Goal: Information Seeking & Learning: Learn about a topic

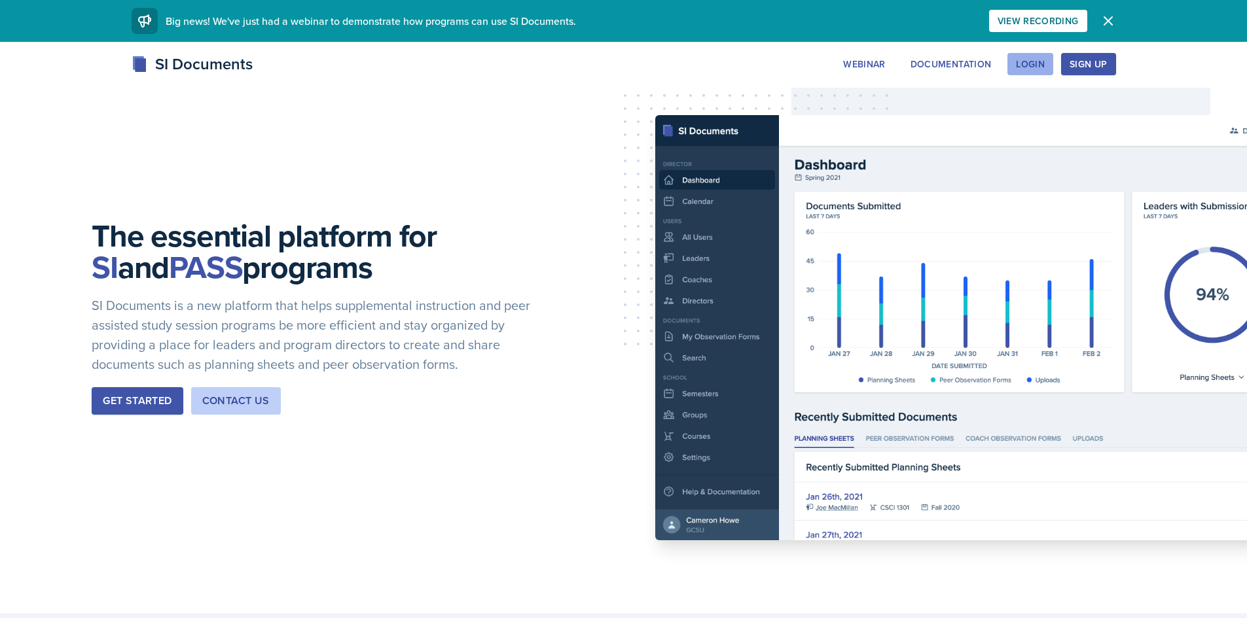
click at [1038, 64] on div "Login" at bounding box center [1030, 64] width 29 height 10
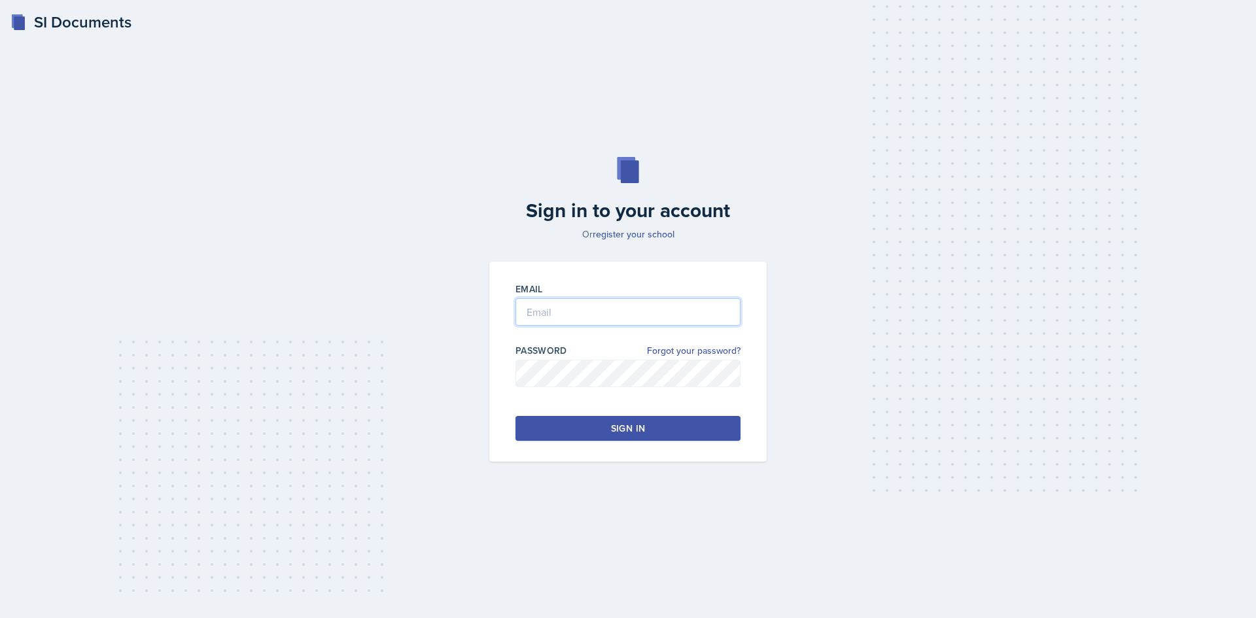
type input "[EMAIL_ADDRESS][DOMAIN_NAME]"
click at [607, 425] on button "Sign in" at bounding box center [628, 428] width 225 height 25
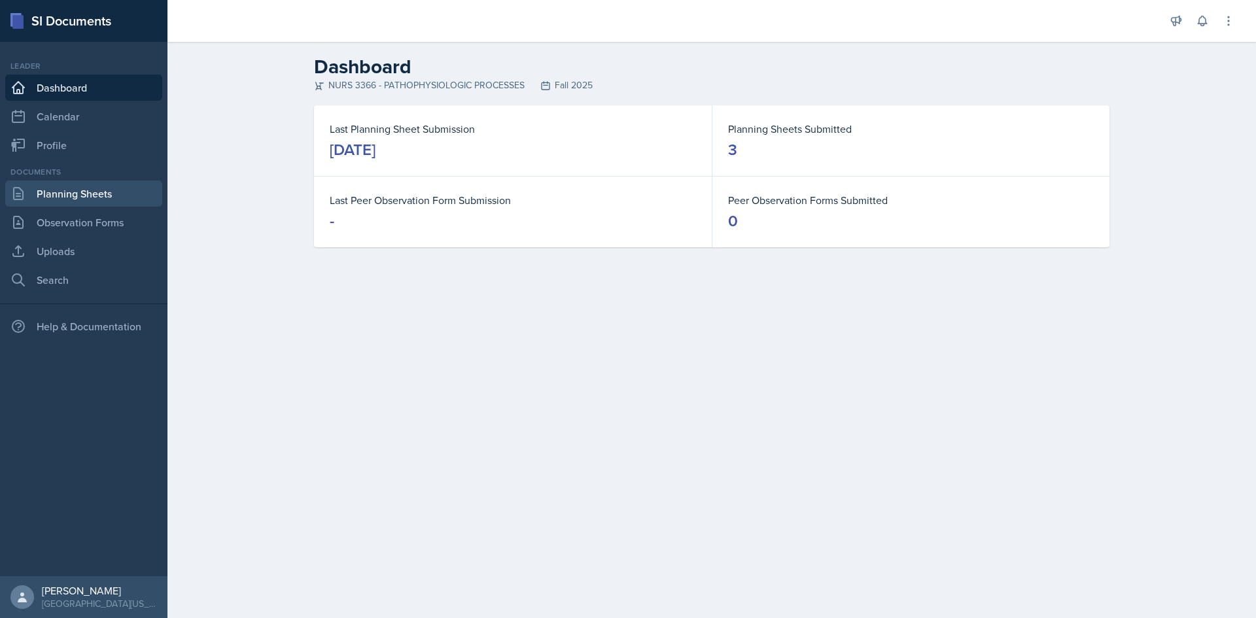
click at [79, 189] on link "Planning Sheets" at bounding box center [83, 194] width 157 height 26
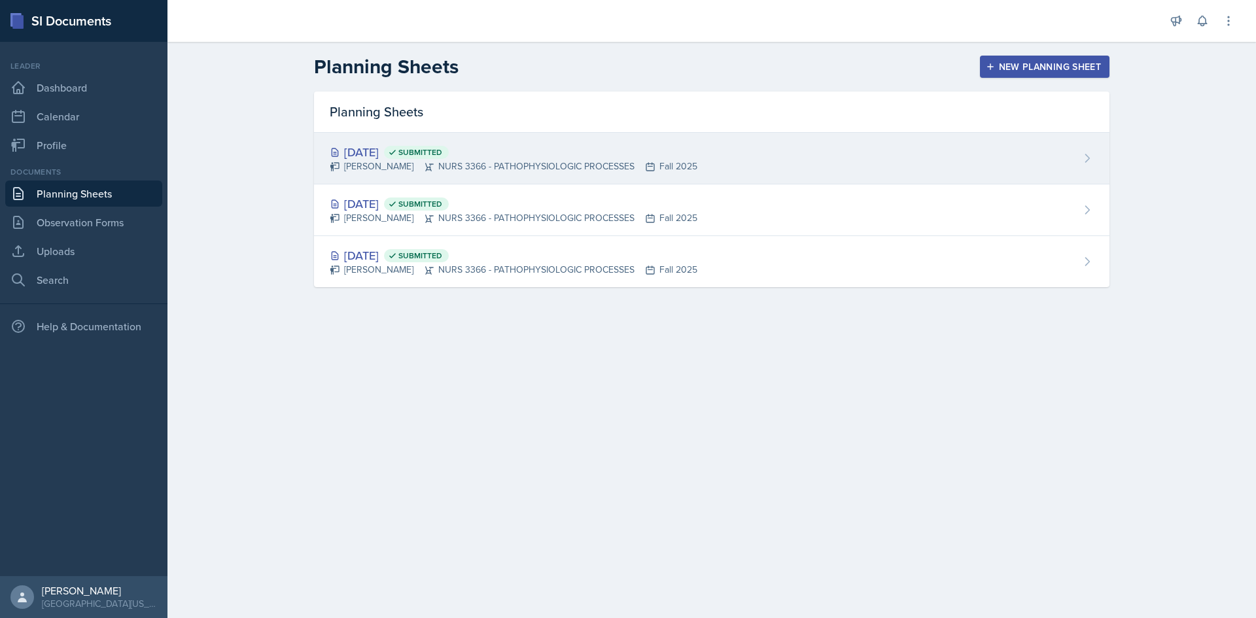
click at [381, 149] on div "[DATE] Submitted" at bounding box center [514, 152] width 368 height 18
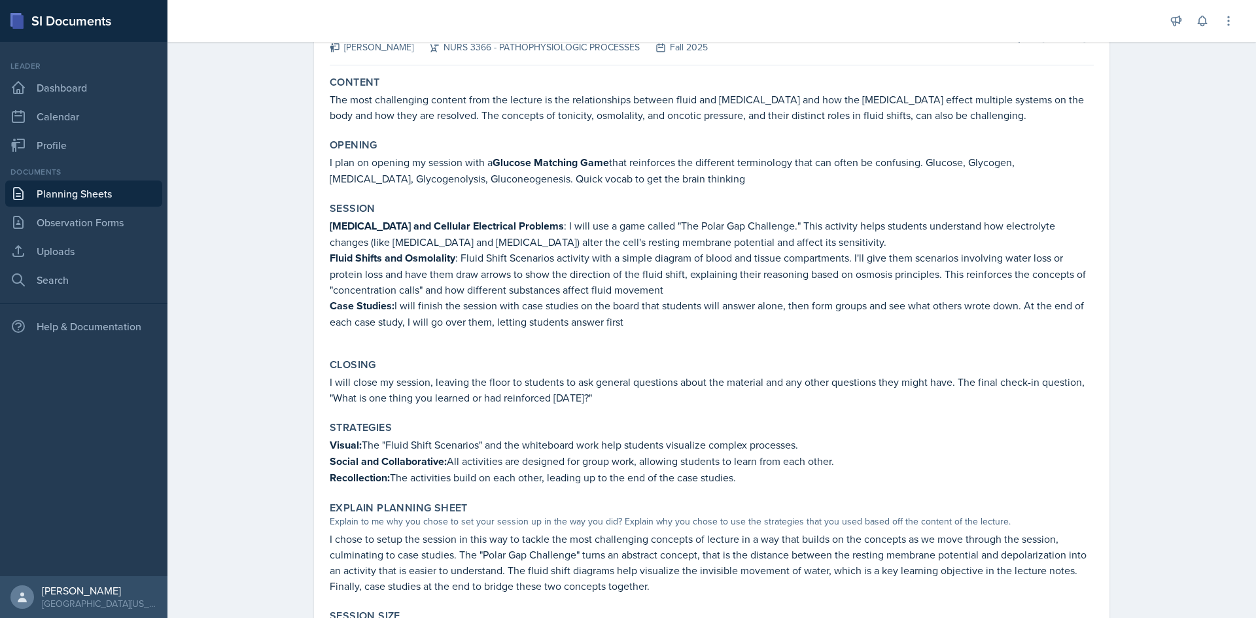
scroll to position [131, 0]
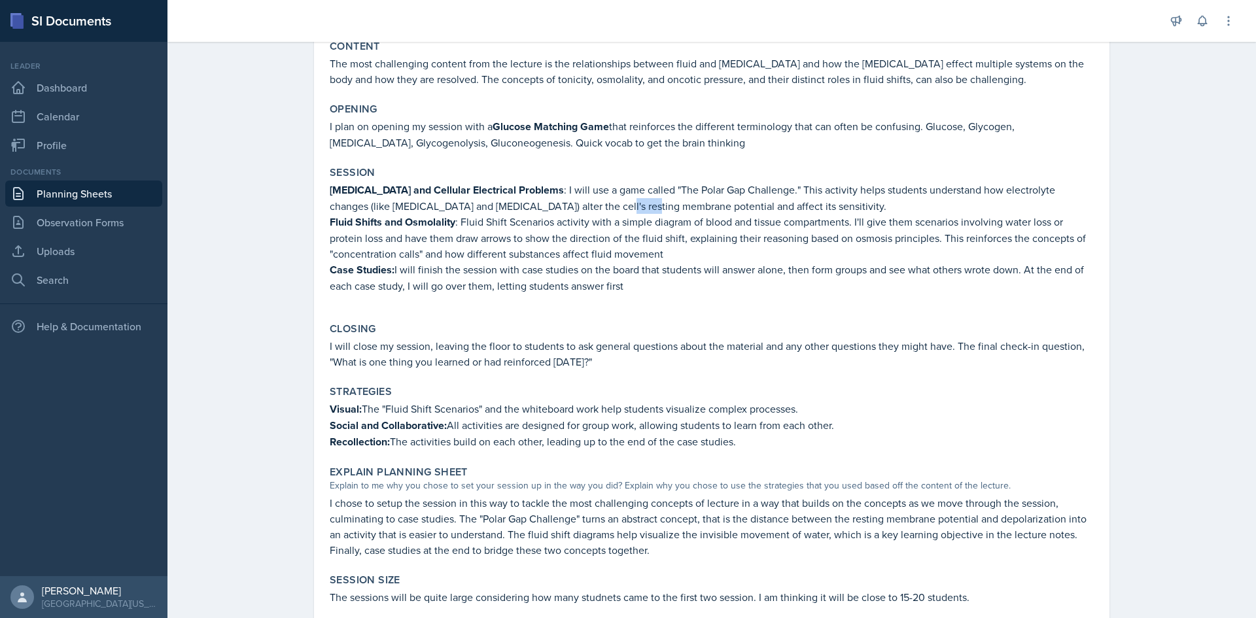
click at [638, 203] on p "[MEDICAL_DATA] and Cellular Electrical Problems : I will use a game called "The…" at bounding box center [712, 198] width 764 height 32
drag, startPoint x: 468, startPoint y: 223, endPoint x: 573, endPoint y: 224, distance: 105.4
click at [561, 222] on p "Fluid Shifts and Osmolality : Fluid Shift Scenarios activity with a simple diag…" at bounding box center [712, 238] width 764 height 48
click at [631, 258] on p "Fluid Shifts and Osmolality : Fluid Shift Scenarios activity with a simple diag…" at bounding box center [712, 238] width 764 height 48
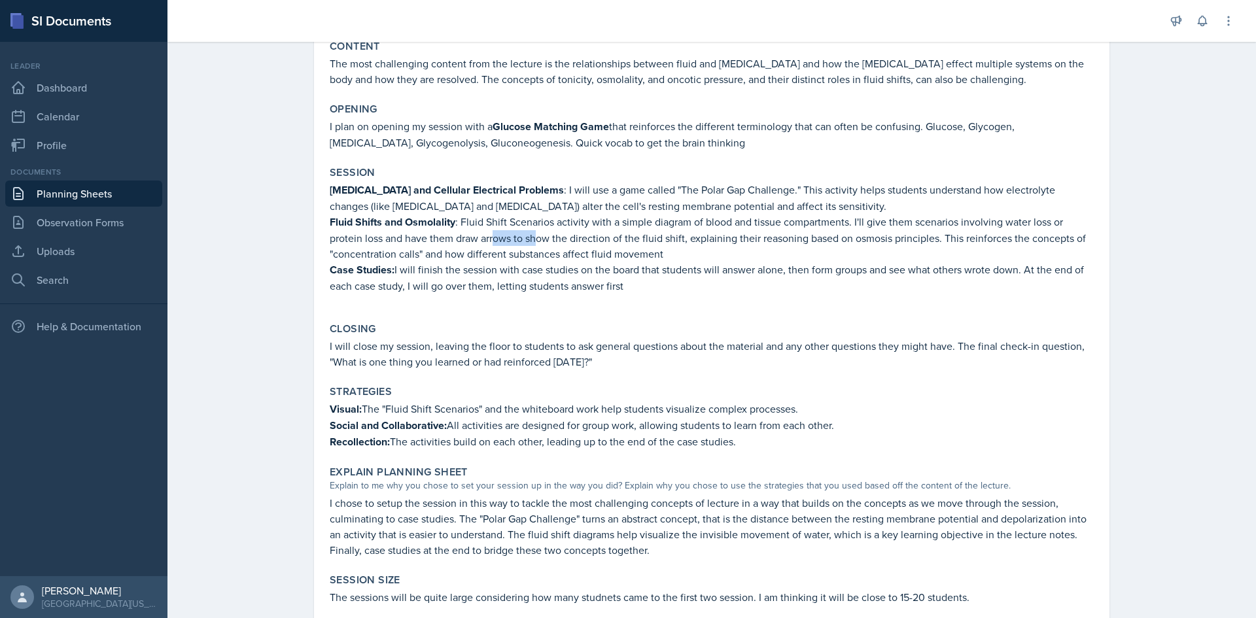
drag, startPoint x: 491, startPoint y: 233, endPoint x: 542, endPoint y: 236, distance: 51.8
click at [535, 234] on p "Fluid Shifts and Osmolality : Fluid Shift Scenarios activity with a simple diag…" at bounding box center [712, 238] width 764 height 48
click at [582, 251] on p "Fluid Shifts and Osmolality : Fluid Shift Scenarios activity with a simple diag…" at bounding box center [712, 238] width 764 height 48
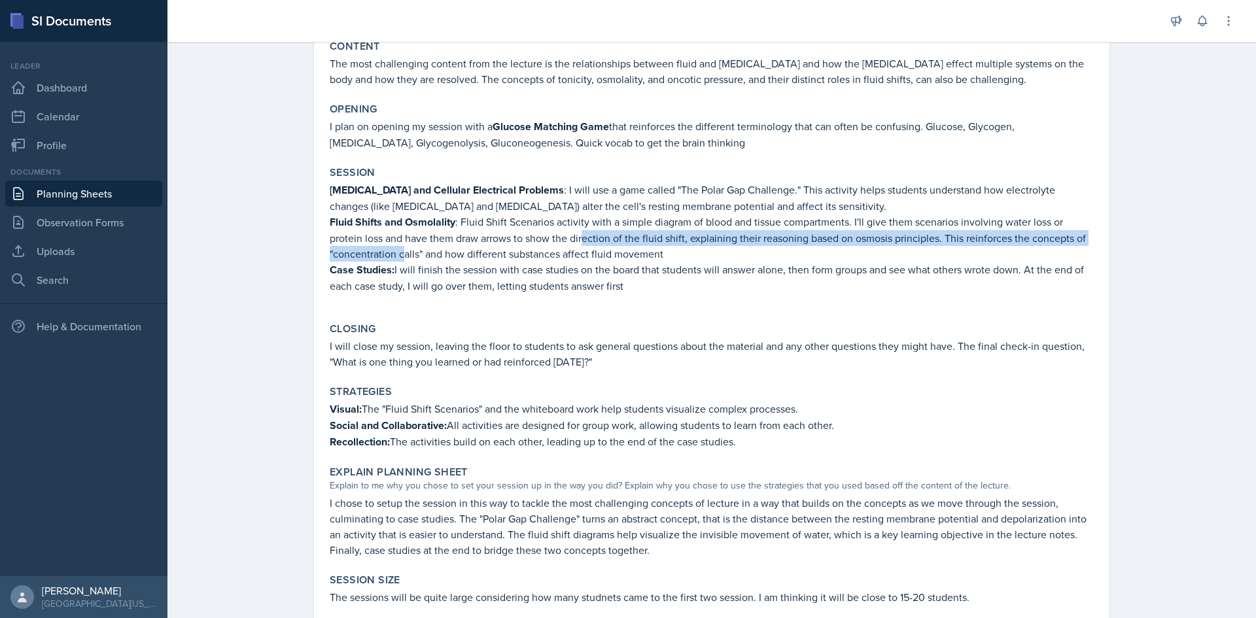
drag, startPoint x: 399, startPoint y: 249, endPoint x: 592, endPoint y: 243, distance: 192.5
click at [589, 243] on p "Fluid Shifts and Osmolality : Fluid Shift Scenarios activity with a simple diag…" at bounding box center [712, 238] width 764 height 48
click at [599, 243] on p "Fluid Shifts and Osmolality : Fluid Shift Scenarios activity with a simple diag…" at bounding box center [712, 238] width 764 height 48
click at [631, 241] on p "Fluid Shifts and Osmolality : Fluid Shift Scenarios activity with a simple diag…" at bounding box center [712, 238] width 764 height 48
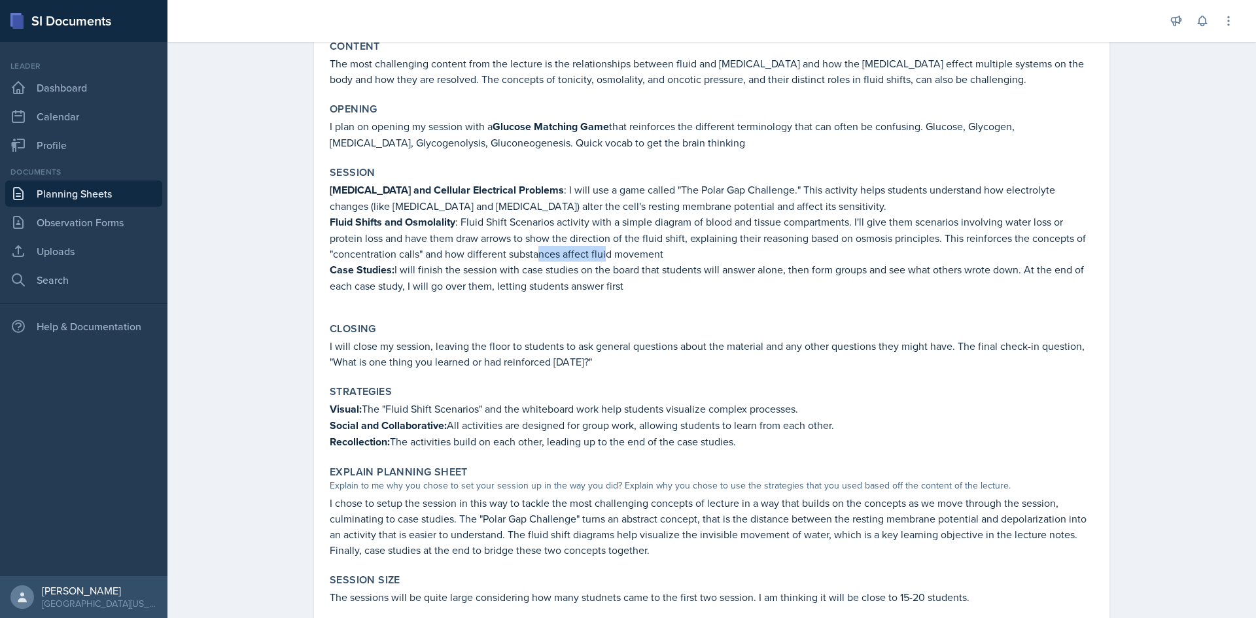
drag, startPoint x: 572, startPoint y: 258, endPoint x: 613, endPoint y: 262, distance: 41.4
click at [609, 261] on p "Fluid Shifts and Osmolality : Fluid Shift Scenarios activity with a simple diag…" at bounding box center [712, 238] width 764 height 48
click at [616, 261] on p "Fluid Shifts and Osmolality : Fluid Shift Scenarios activity with a simple diag…" at bounding box center [712, 238] width 764 height 48
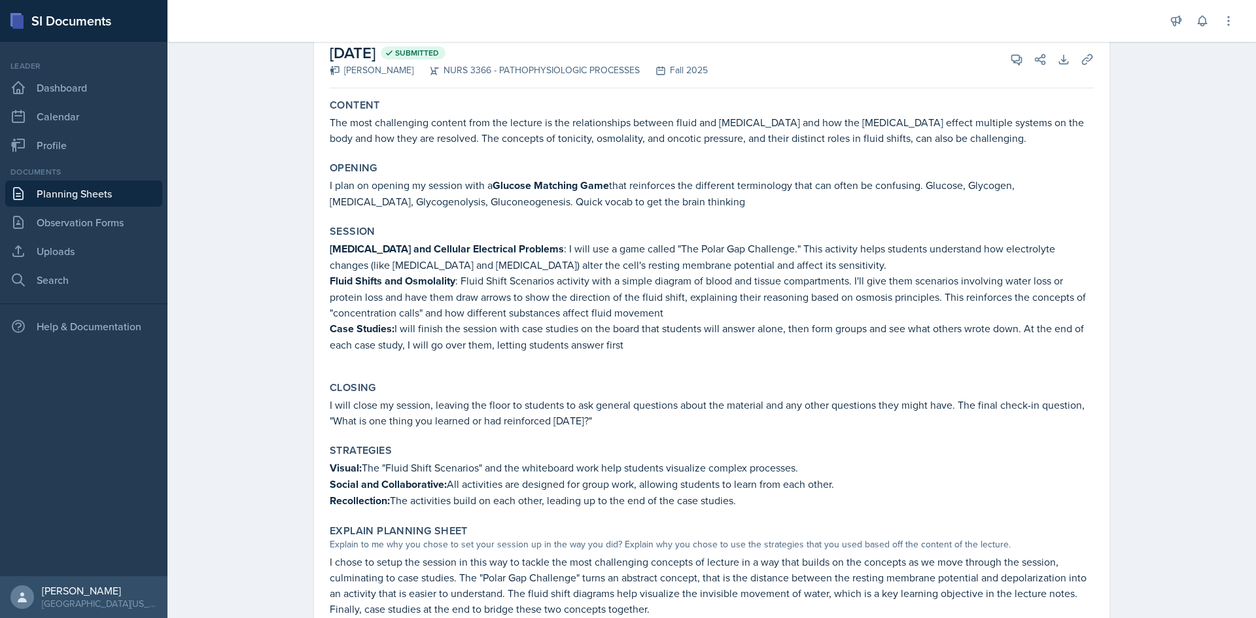
scroll to position [65, 0]
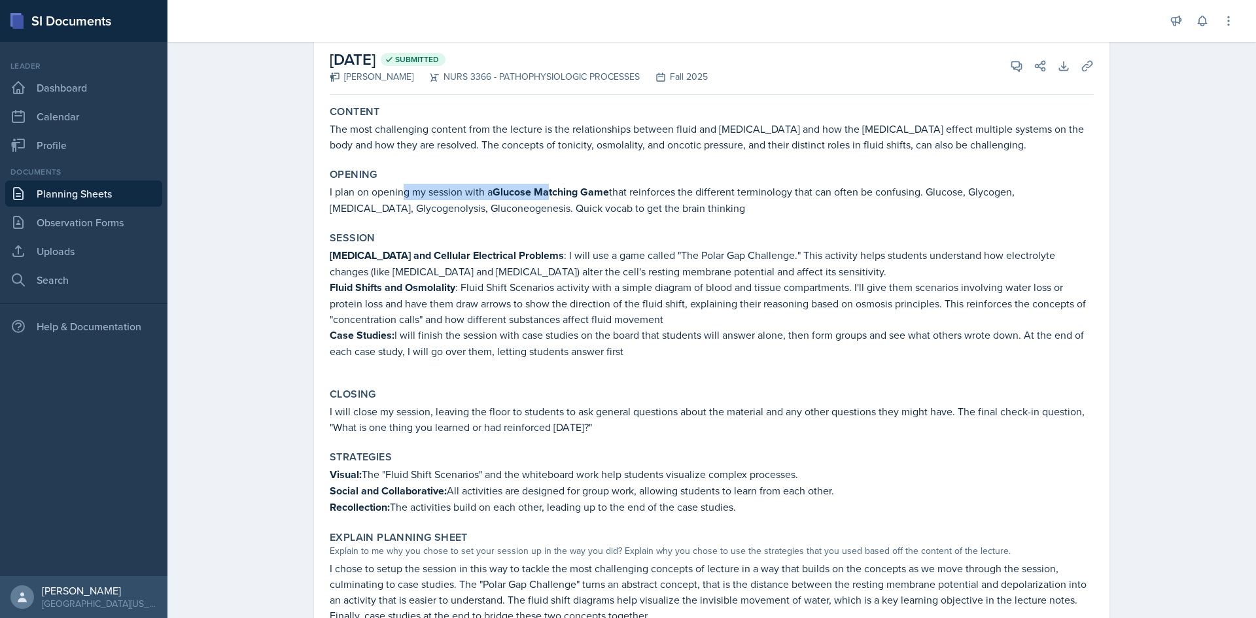
drag, startPoint x: 400, startPoint y: 189, endPoint x: 565, endPoint y: 195, distance: 165.0
click at [553, 192] on p "I plan on opening my session with a Glucose Matching Game that reinforces the d…" at bounding box center [712, 200] width 764 height 32
click at [588, 203] on p "I plan on opening my session with a Glucose Matching Game that reinforces the d…" at bounding box center [712, 200] width 764 height 32
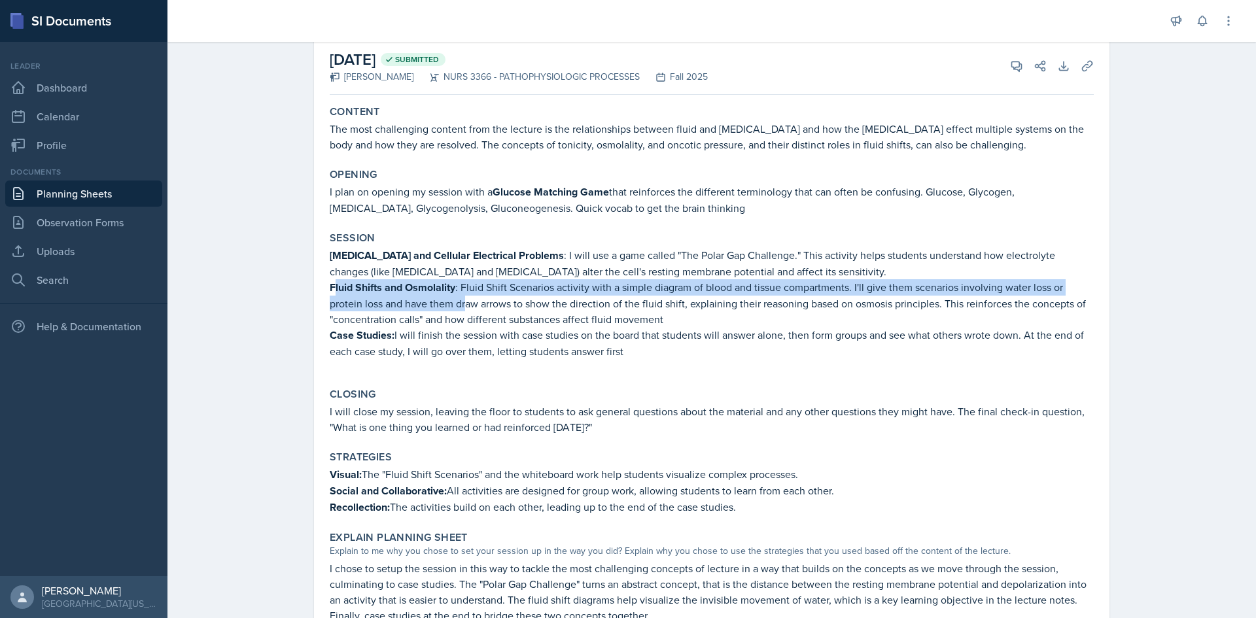
drag, startPoint x: 330, startPoint y: 293, endPoint x: 462, endPoint y: 298, distance: 132.3
click at [462, 298] on p "Fluid Shifts and Osmolality : Fluid Shift Scenarios activity with a simple diag…" at bounding box center [712, 303] width 764 height 48
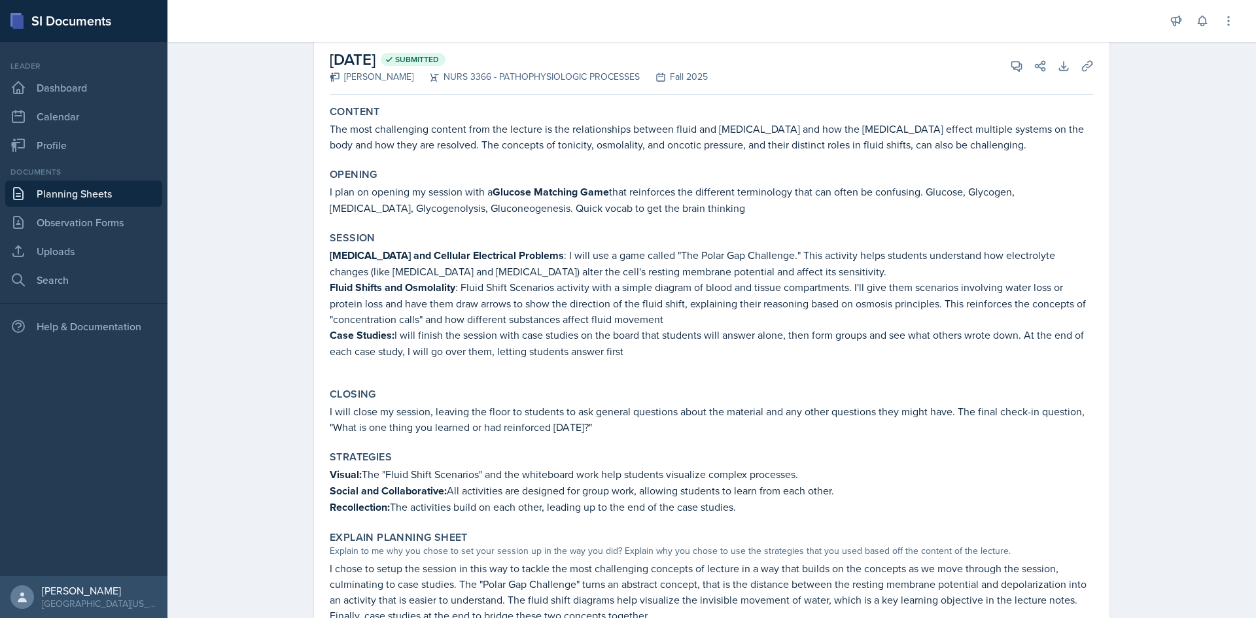
click at [533, 351] on p "Case Studies: I will finish the session with case studies on the board that stu…" at bounding box center [712, 343] width 764 height 32
drag, startPoint x: 511, startPoint y: 301, endPoint x: 582, endPoint y: 308, distance: 71.7
click at [582, 308] on p "Fluid Shifts and Osmolality : Fluid Shift Scenarios activity with a simple diag…" at bounding box center [712, 303] width 764 height 48
click at [592, 317] on p "Fluid Shifts and Osmolality : Fluid Shift Scenarios activity with a simple diag…" at bounding box center [712, 303] width 764 height 48
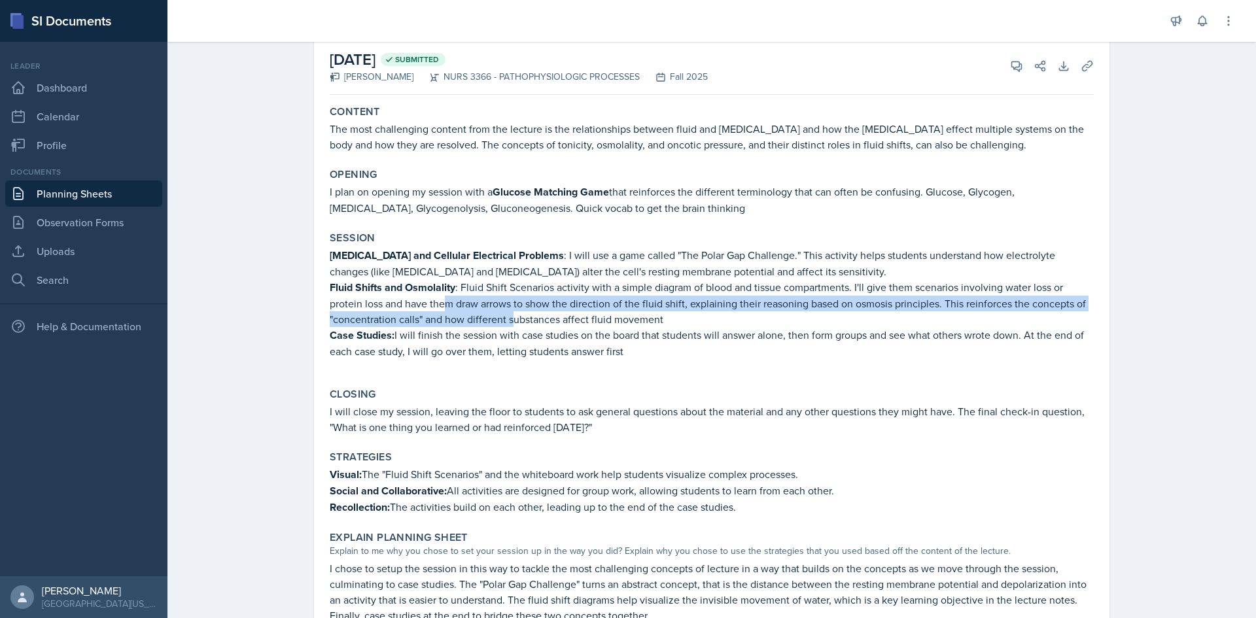
drag, startPoint x: 467, startPoint y: 315, endPoint x: 509, endPoint y: 319, distance: 42.7
click at [509, 319] on p "Fluid Shifts and Osmolality : Fluid Shift Scenarios activity with a simple diag…" at bounding box center [712, 303] width 764 height 48
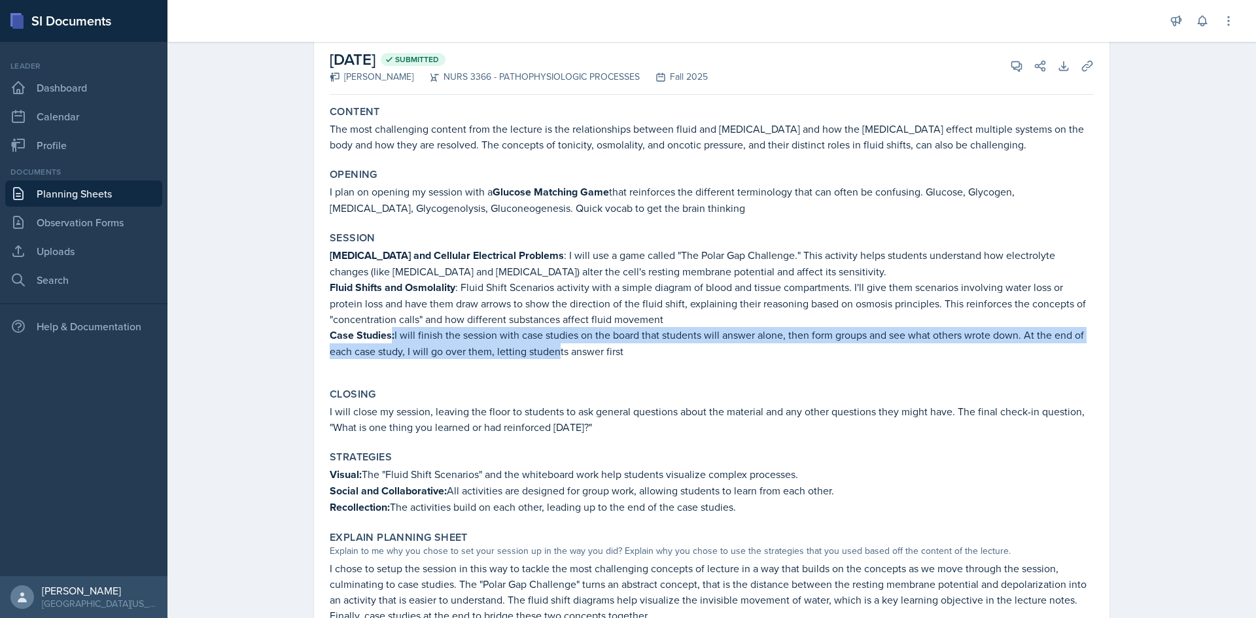
drag, startPoint x: 454, startPoint y: 354, endPoint x: 558, endPoint y: 351, distance: 104.1
click at [558, 351] on p "Case Studies: I will finish the session with case studies on the board that stu…" at bounding box center [712, 343] width 764 height 32
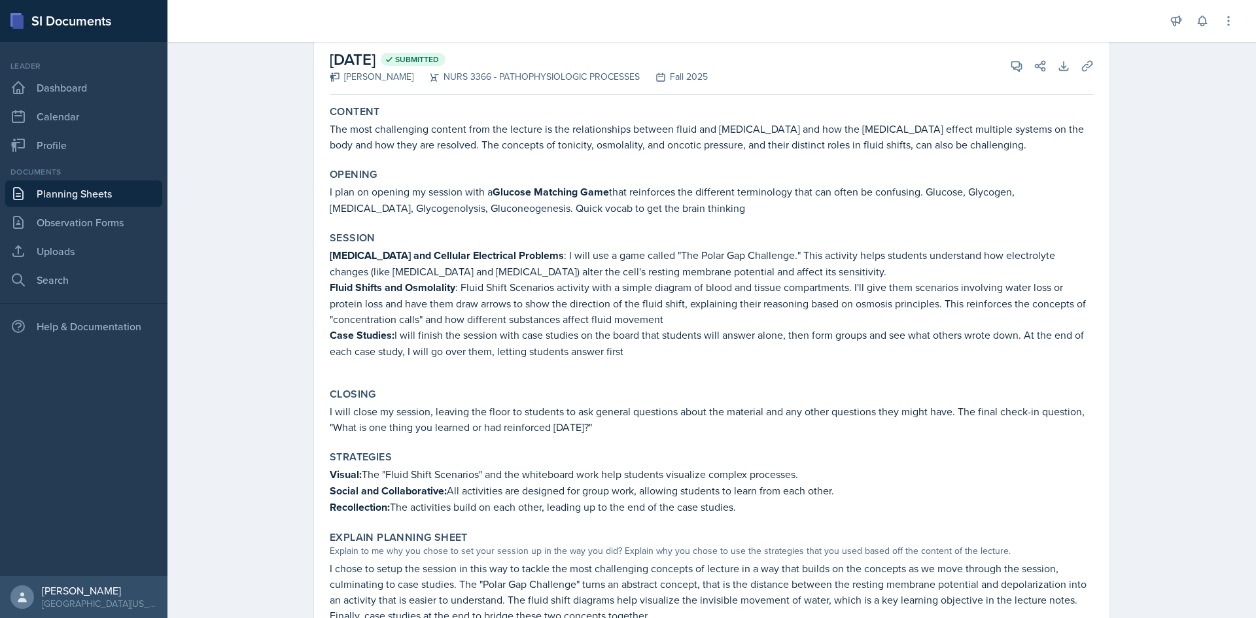
click at [595, 376] on div "Session [MEDICAL_DATA] and Cellular Electrical Problems : I will use a game cal…" at bounding box center [712, 301] width 775 height 151
drag, startPoint x: 391, startPoint y: 192, endPoint x: 471, endPoint y: 199, distance: 80.1
click at [433, 191] on p "I plan on opening my session with a Glucose Matching Game that reinforces the d…" at bounding box center [712, 200] width 764 height 32
click at [589, 204] on p "I plan on opening my session with a Glucose Matching Game that reinforces the d…" at bounding box center [712, 200] width 764 height 32
click at [533, 198] on strong "Glucose Matching Game" at bounding box center [551, 192] width 116 height 15
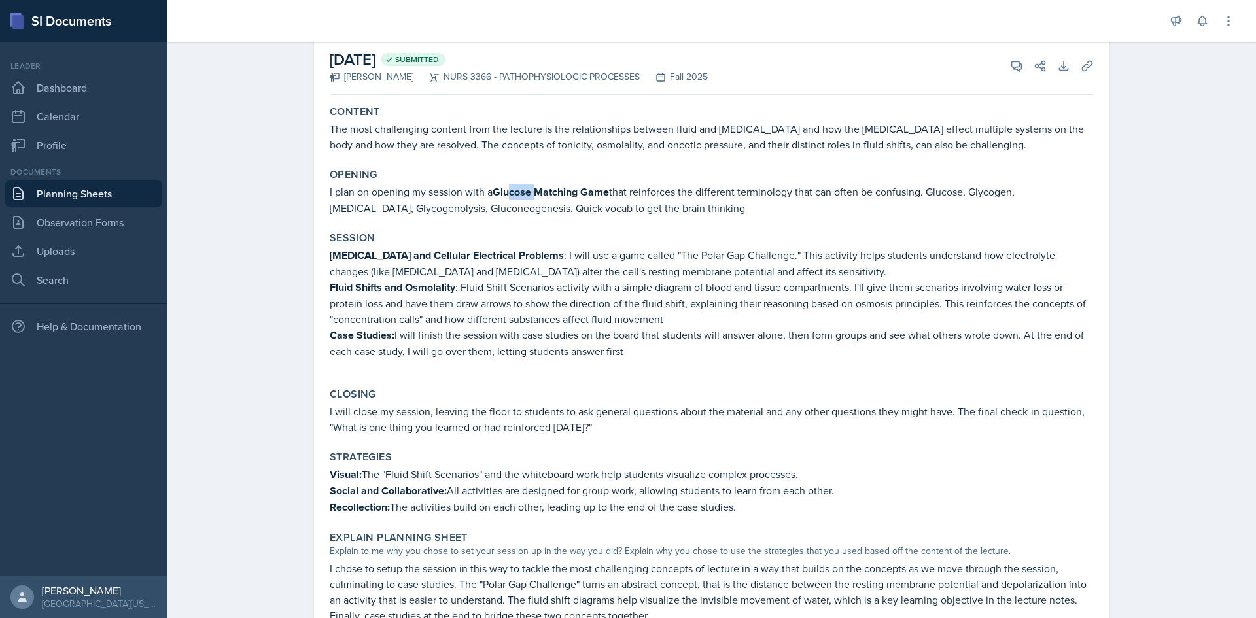
click at [533, 198] on strong "Glucose Matching Game" at bounding box center [551, 192] width 116 height 15
drag, startPoint x: 414, startPoint y: 341, endPoint x: 430, endPoint y: 340, distance: 15.7
click at [429, 341] on p "Case Studies: I will finish the session with case studies on the board that stu…" at bounding box center [712, 343] width 764 height 32
click at [430, 340] on p "Case Studies: I will finish the session with case studies on the board that stu…" at bounding box center [712, 343] width 764 height 32
